Goal: Information Seeking & Learning: Learn about a topic

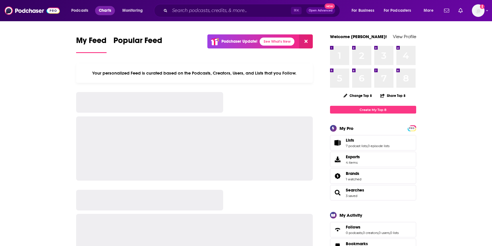
click at [101, 12] on span "Charts" at bounding box center [105, 11] width 12 height 8
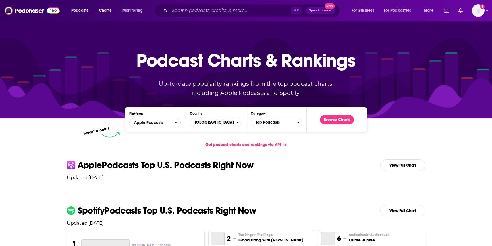
click at [169, 120] on span "Apple Podcasts" at bounding box center [152, 123] width 45 height 10
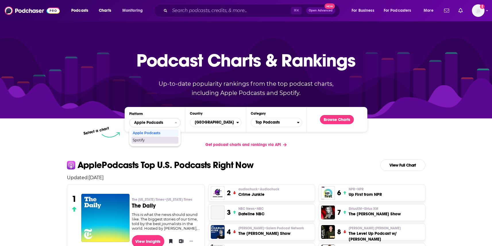
click at [162, 139] on span "Spotify" at bounding box center [155, 140] width 44 height 3
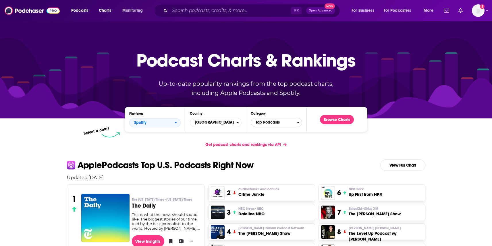
click at [278, 123] on span "Top Podcasts" at bounding box center [274, 123] width 46 height 10
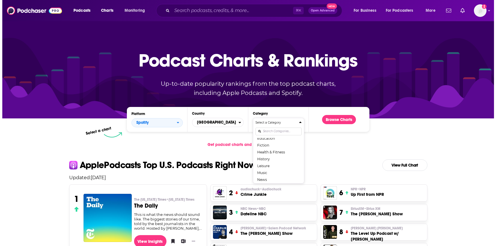
scroll to position [31, 0]
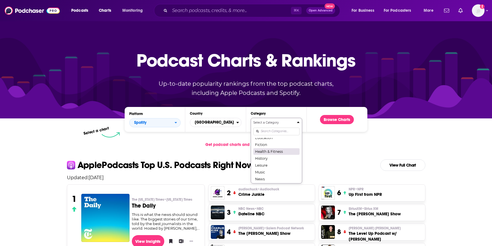
click at [276, 150] on button "Health & Fitness" at bounding box center [276, 151] width 46 height 7
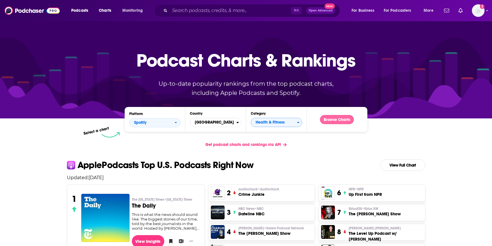
click at [338, 121] on button "Browse Charts" at bounding box center [337, 119] width 34 height 9
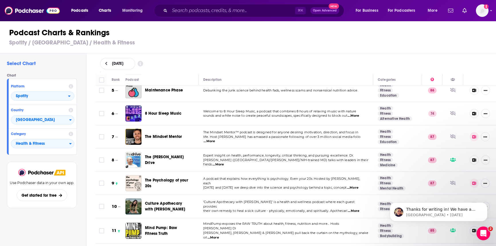
scroll to position [101, 0]
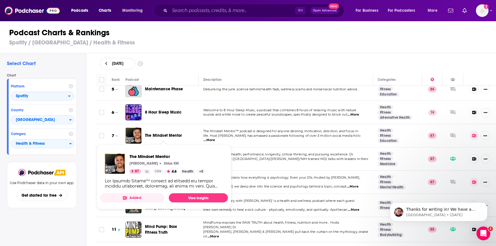
click at [163, 136] on span "The Mindset Mentor" at bounding box center [163, 135] width 37 height 5
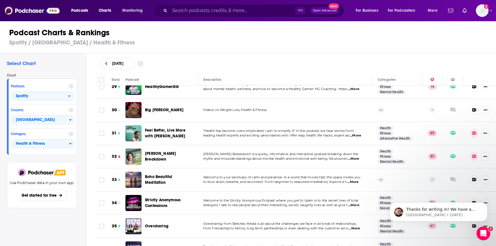
scroll to position [690, 0]
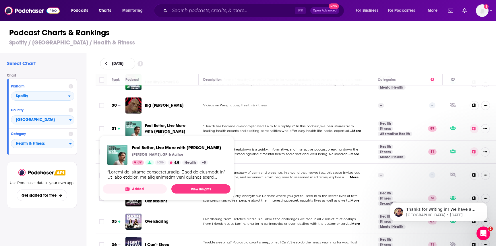
click at [162, 123] on span "Feel Better, Live More with Dr Rangan Chatterjee" at bounding box center [165, 128] width 40 height 11
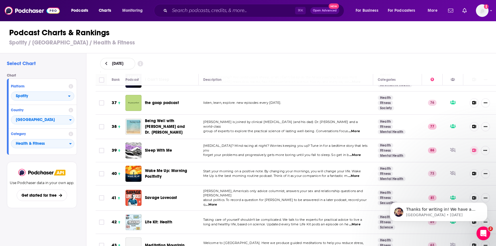
scroll to position [862, 0]
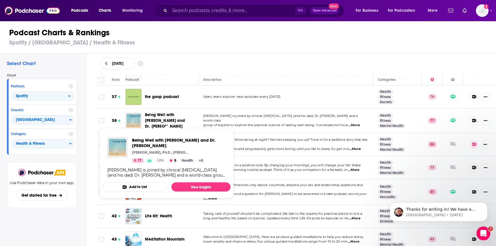
click at [170, 115] on span "Being Well with Forrest Hanson and Dr. Rick Hanson" at bounding box center [165, 121] width 40 height 16
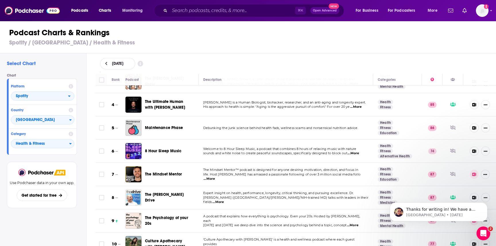
scroll to position [0, 0]
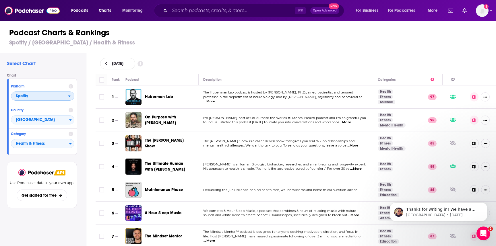
click at [24, 97] on span "Spotify" at bounding box center [22, 96] width 12 height 4
click at [28, 110] on div "Apple Podcasts" at bounding box center [42, 106] width 59 height 7
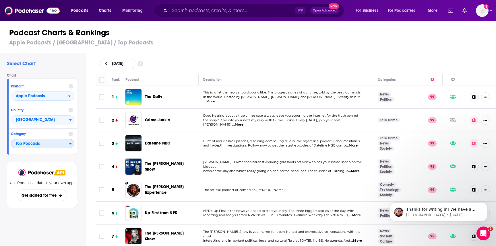
click at [55, 142] on span "Top Podcasts" at bounding box center [40, 144] width 58 height 10
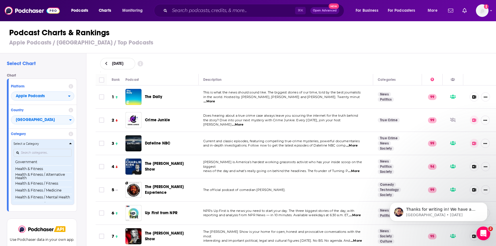
scroll to position [197, 0]
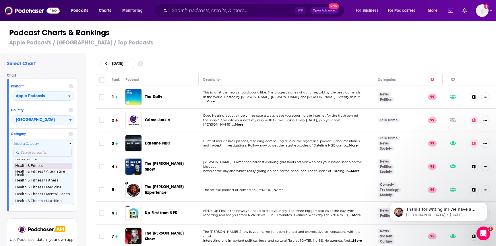
click at [41, 168] on button "Health & Fitness" at bounding box center [42, 166] width 58 height 7
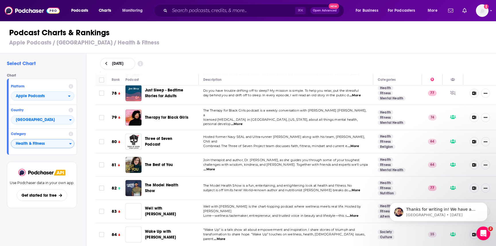
scroll to position [1886, 0]
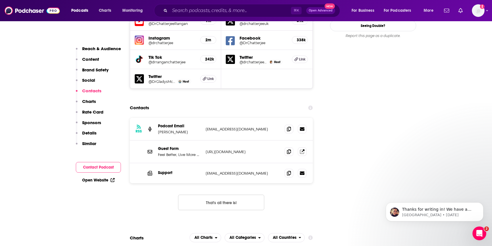
scroll to position [682, 0]
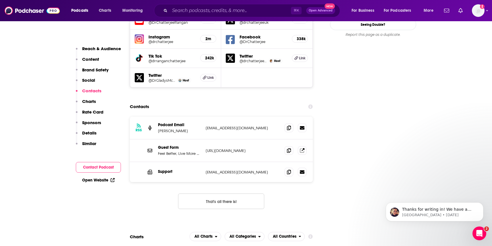
click at [221, 194] on button "That's all there is!" at bounding box center [221, 202] width 86 height 16
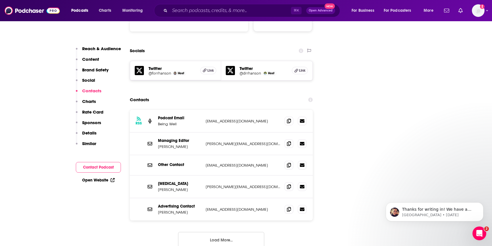
scroll to position [644, 0]
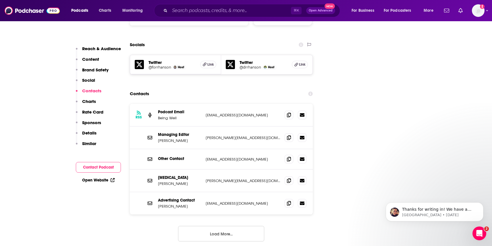
click at [239, 226] on button "Load More..." at bounding box center [221, 234] width 86 height 16
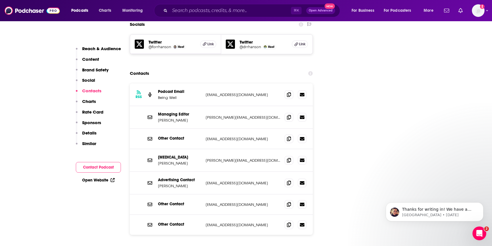
scroll to position [664, 0]
